Goal: Information Seeking & Learning: Find specific fact

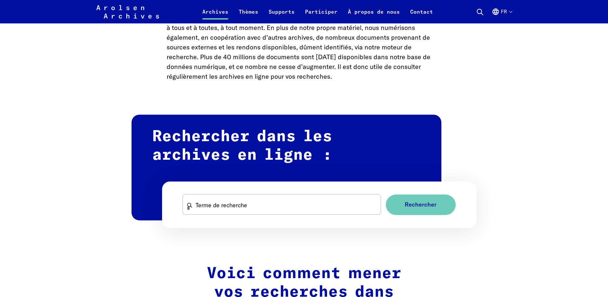
scroll to position [325, 0]
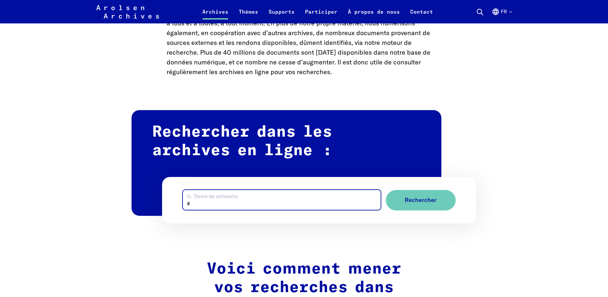
click at [214, 203] on input "Terme de recherche" at bounding box center [282, 200] width 198 height 20
type input "**********"
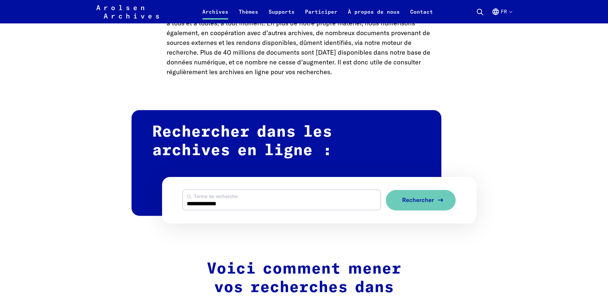
click at [417, 195] on button "Rechercher" at bounding box center [421, 200] width 70 height 20
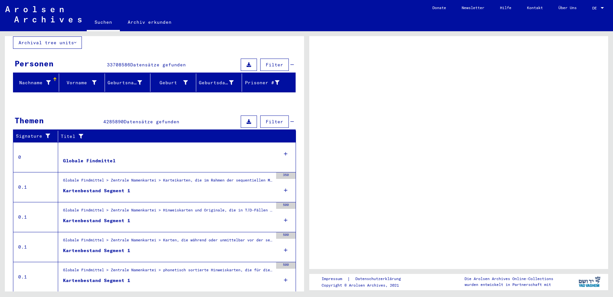
scroll to position [59, 0]
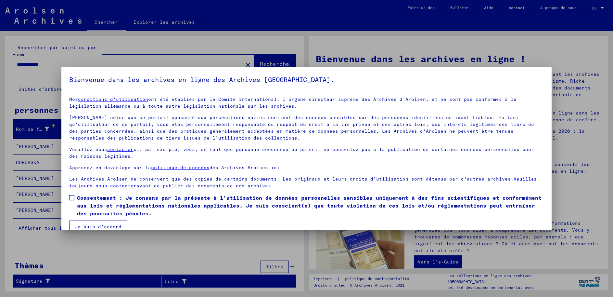
click at [73, 196] on span at bounding box center [71, 197] width 5 height 5
click at [86, 222] on button "Je suis d'accord" at bounding box center [98, 226] width 58 height 12
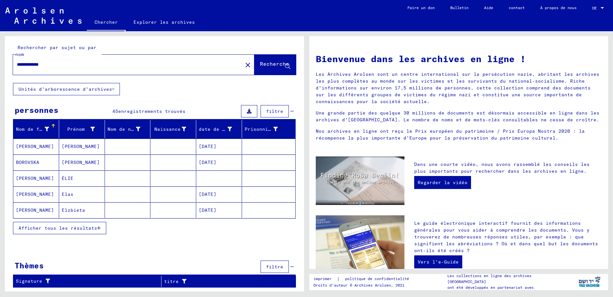
click at [24, 176] on font "[PERSON_NAME]" at bounding box center [35, 178] width 38 height 6
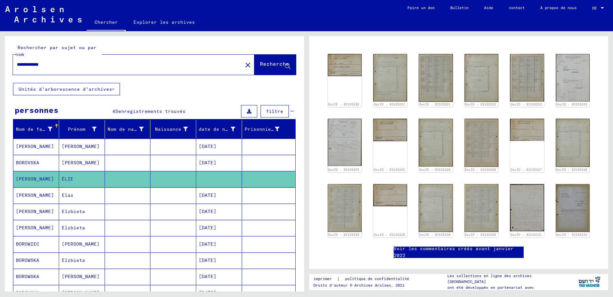
scroll to position [69, 0]
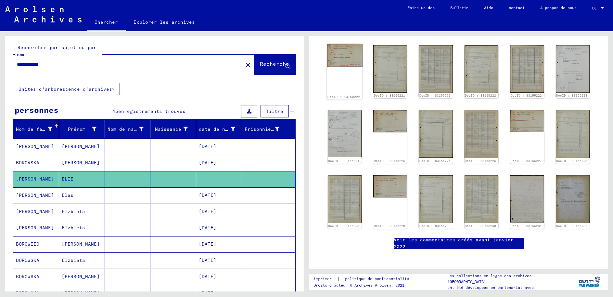
click at [347, 61] on img at bounding box center [345, 55] width 36 height 23
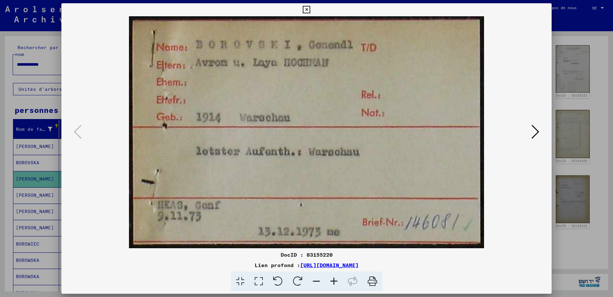
click at [536, 129] on icon at bounding box center [536, 132] width 8 height 16
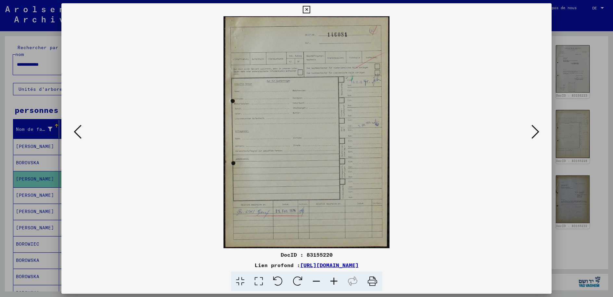
click at [535, 128] on icon at bounding box center [536, 132] width 8 height 16
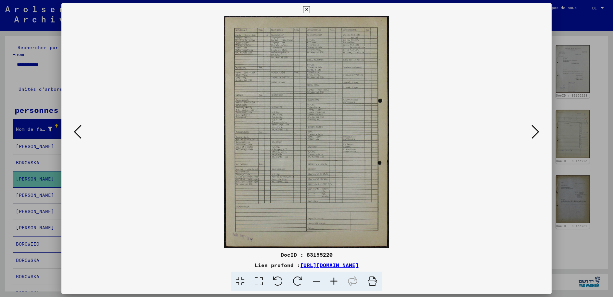
click at [536, 127] on icon at bounding box center [536, 132] width 8 height 16
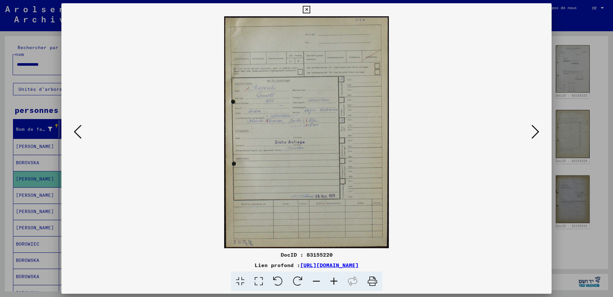
click at [536, 128] on icon at bounding box center [536, 132] width 8 height 16
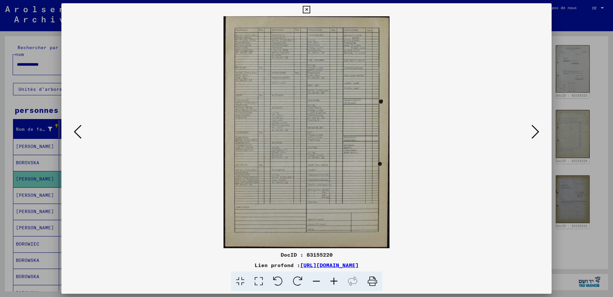
click at [534, 129] on icon at bounding box center [536, 132] width 8 height 16
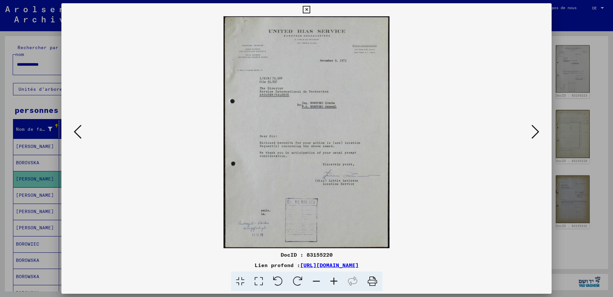
click at [570, 16] on div at bounding box center [306, 148] width 613 height 297
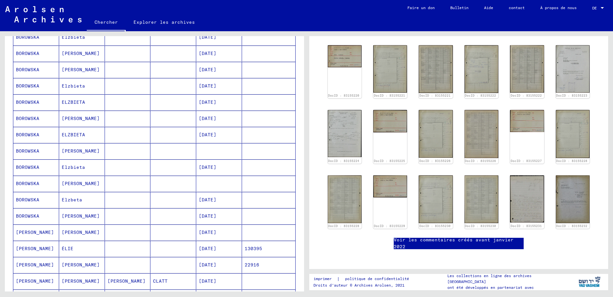
scroll to position [228, 0]
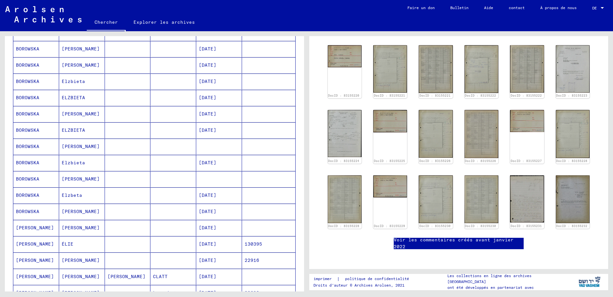
click at [22, 243] on font "[PERSON_NAME]" at bounding box center [35, 244] width 38 height 6
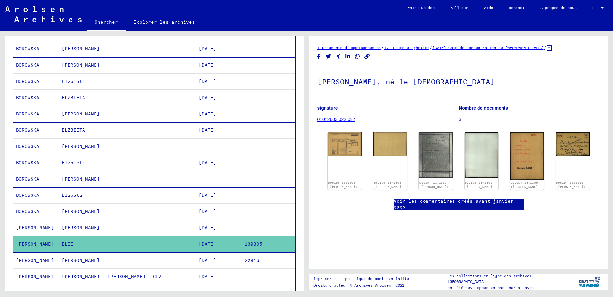
click at [355, 130] on div "DocID: 1371304 ([PERSON_NAME]) DocID: 1371304 ([PERSON_NAME]) DocID: 1371305 ([…" at bounding box center [458, 160] width 267 height 63
click at [429, 157] on img at bounding box center [436, 155] width 36 height 48
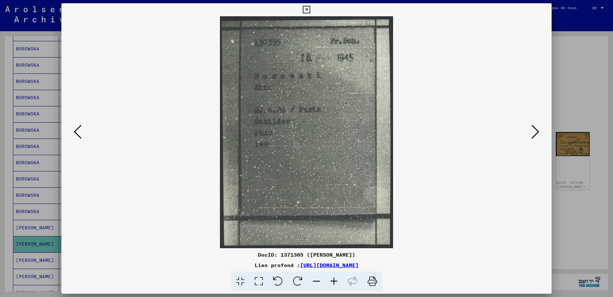
click at [534, 134] on icon at bounding box center [536, 132] width 8 height 16
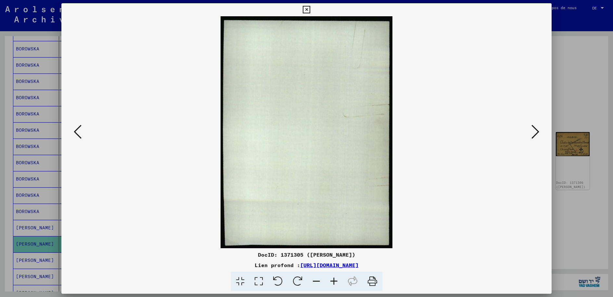
click at [534, 134] on icon at bounding box center [536, 132] width 8 height 16
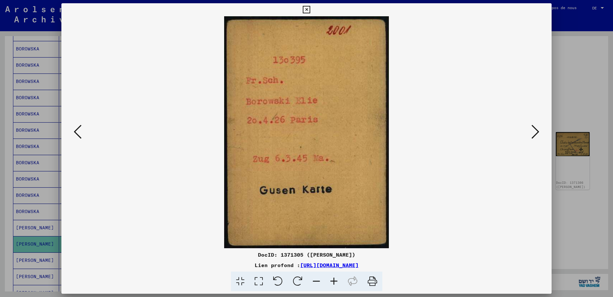
click at [534, 134] on icon at bounding box center [536, 132] width 8 height 16
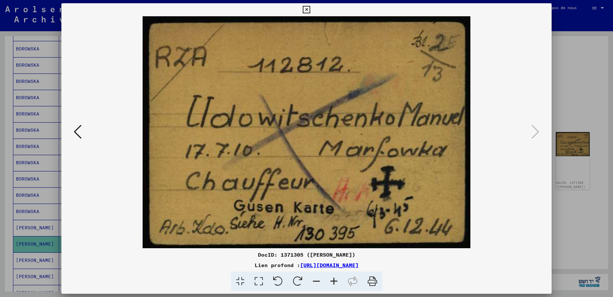
click at [583, 89] on div at bounding box center [306, 148] width 613 height 297
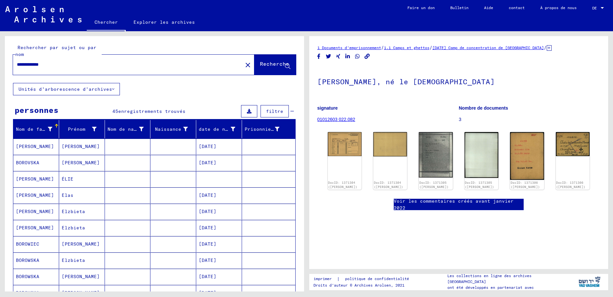
click at [210, 71] on div "**********" at bounding box center [126, 64] width 226 height 15
click at [33, 63] on input "**********" at bounding box center [128, 64] width 222 height 7
drag, startPoint x: 19, startPoint y: 63, endPoint x: 26, endPoint y: 67, distance: 8.3
click at [26, 67] on input "**********" at bounding box center [128, 64] width 222 height 7
type input "**********"
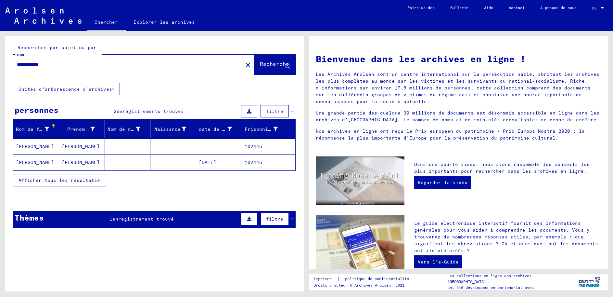
click at [32, 146] on font "[PERSON_NAME]" at bounding box center [35, 146] width 38 height 6
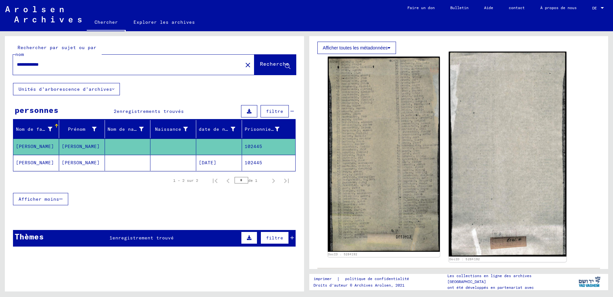
scroll to position [163, 0]
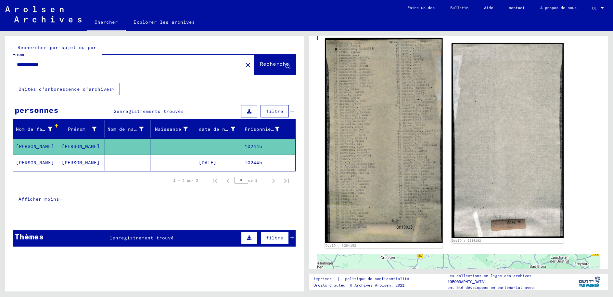
click at [380, 95] on img at bounding box center [384, 140] width 118 height 204
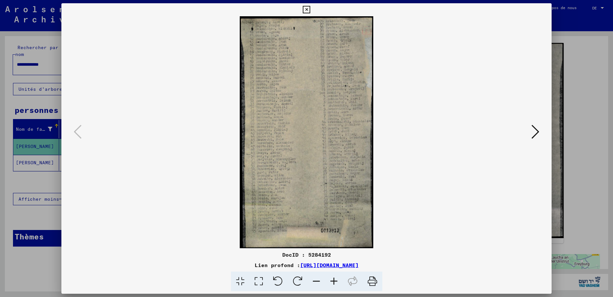
click at [534, 134] on icon at bounding box center [536, 132] width 8 height 16
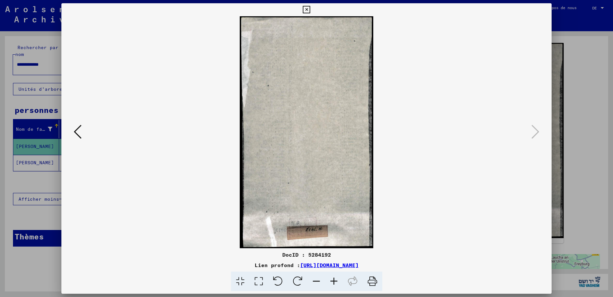
click at [556, 14] on div at bounding box center [306, 148] width 613 height 297
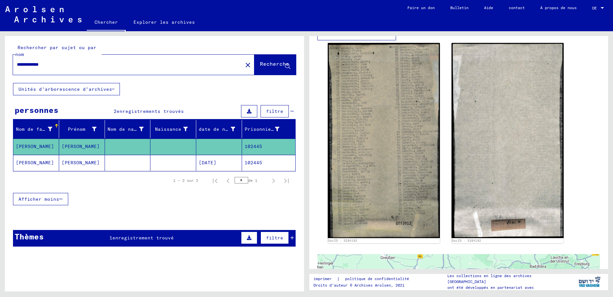
click at [40, 162] on mat-cell "[PERSON_NAME]" at bounding box center [36, 163] width 46 height 16
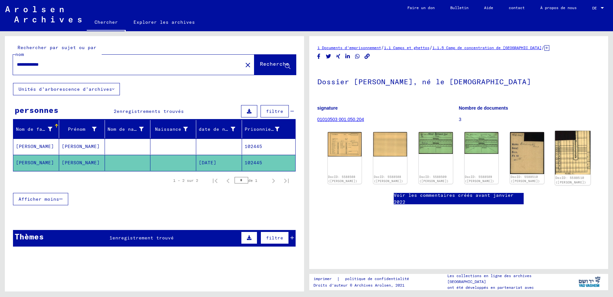
click at [574, 159] on img at bounding box center [573, 153] width 36 height 44
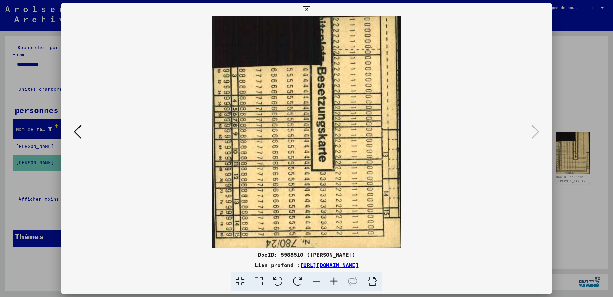
click at [560, 147] on div at bounding box center [306, 148] width 613 height 297
